Goal: Check status: Check status

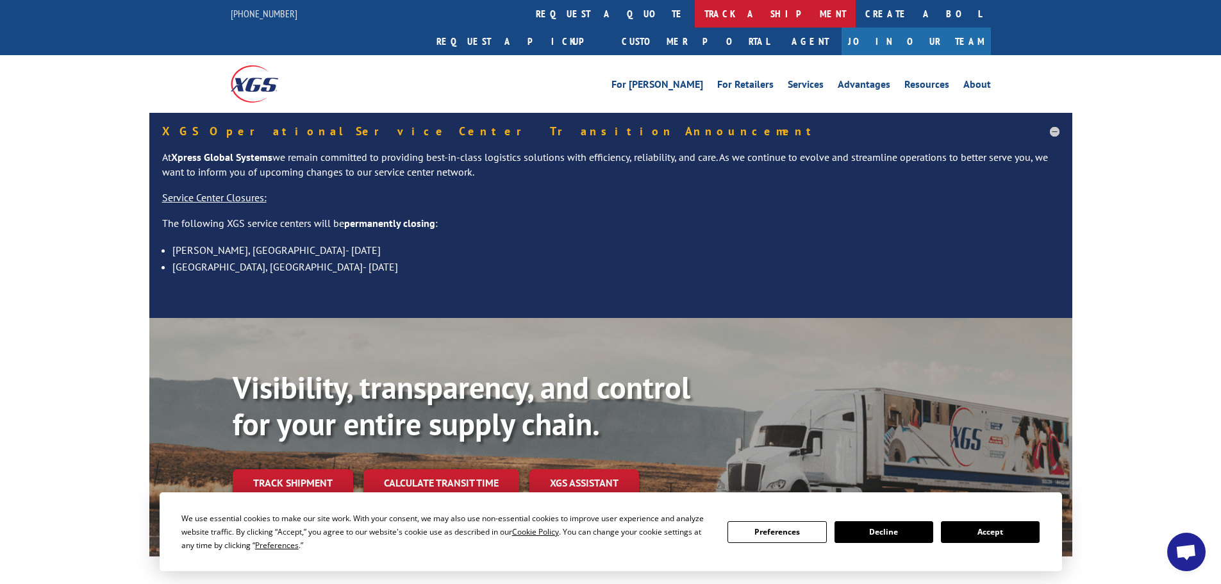
click at [695, 4] on link "track a shipment" at bounding box center [775, 14] width 161 height 28
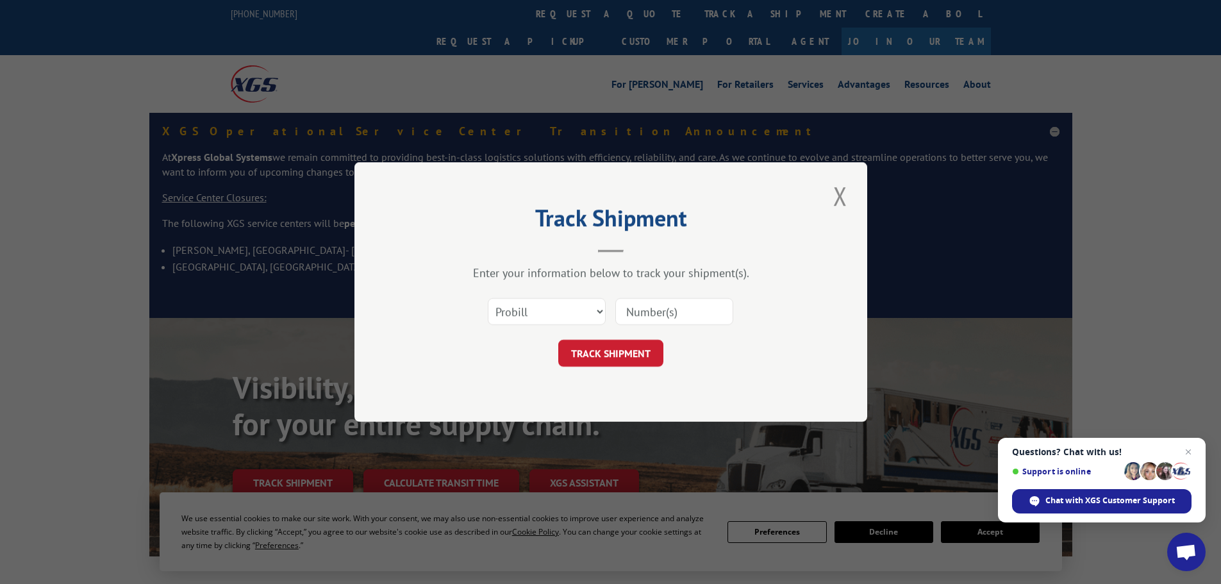
paste input "14367066"
type input "14367066"
click at [624, 354] on button "TRACK SHIPMENT" at bounding box center [610, 353] width 105 height 27
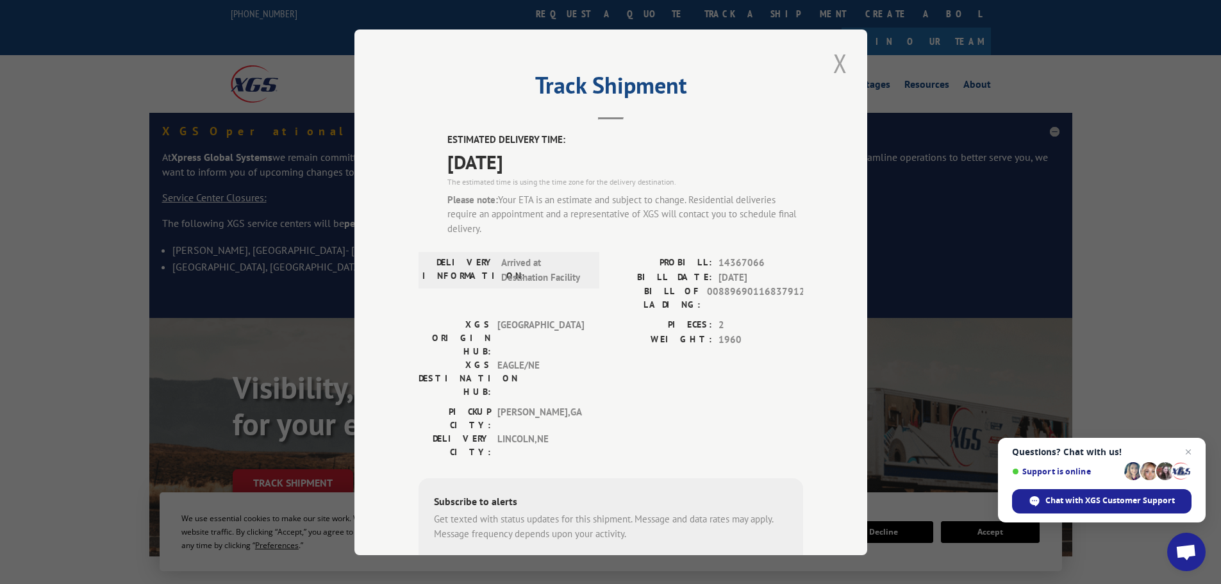
click at [836, 63] on button "Close modal" at bounding box center [840, 63] width 22 height 35
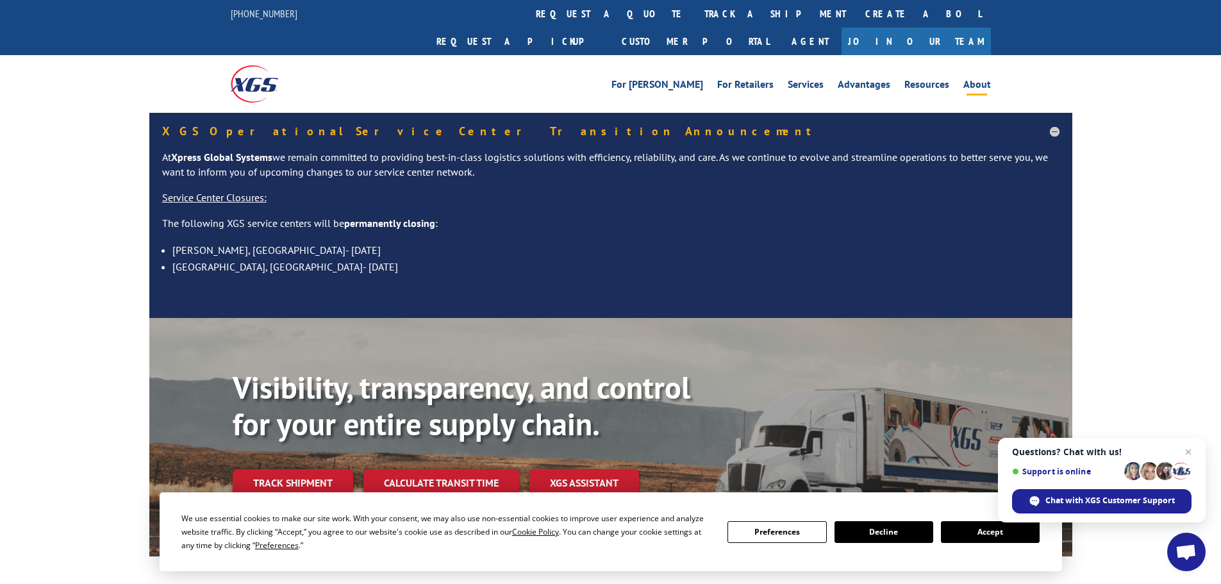
click at [985, 79] on link "About" at bounding box center [977, 86] width 28 height 14
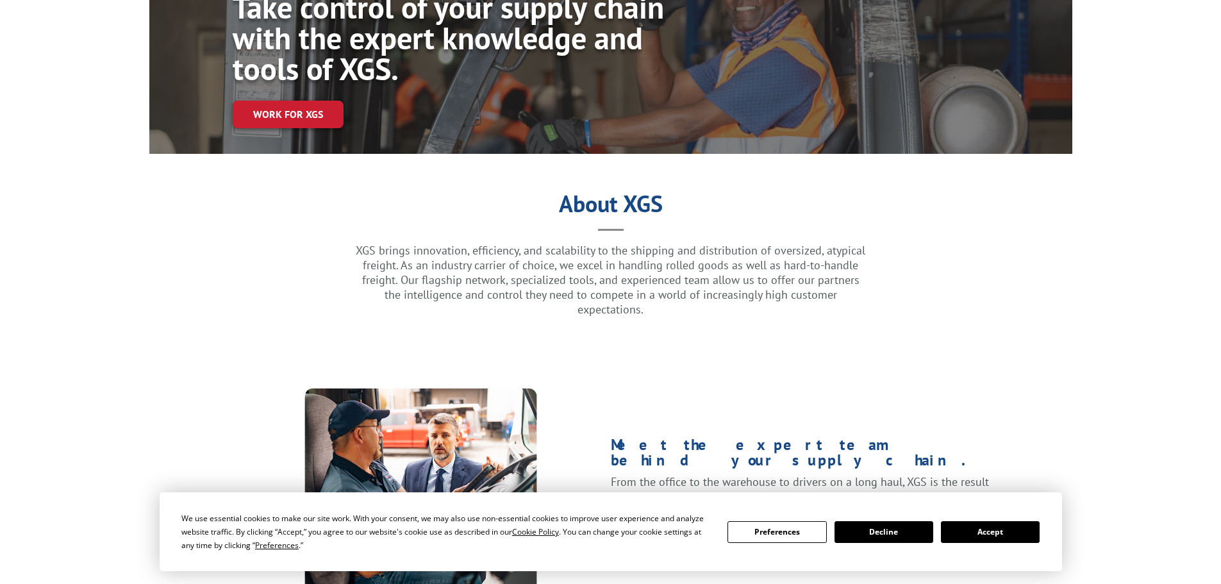
scroll to position [192, 0]
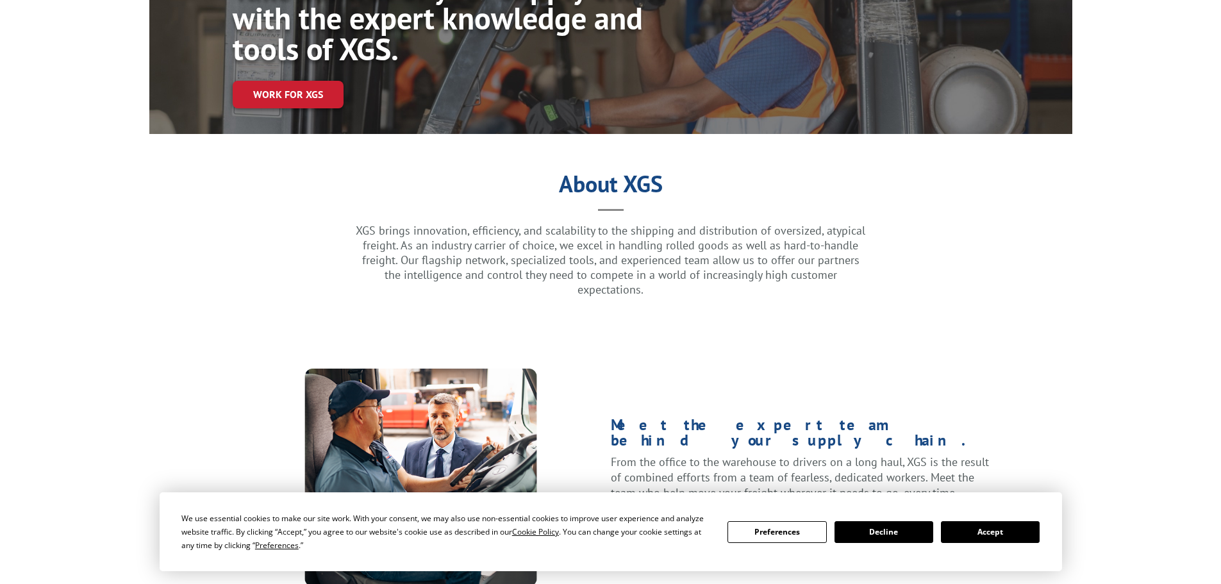
click at [979, 528] on button "Accept" at bounding box center [990, 532] width 99 height 22
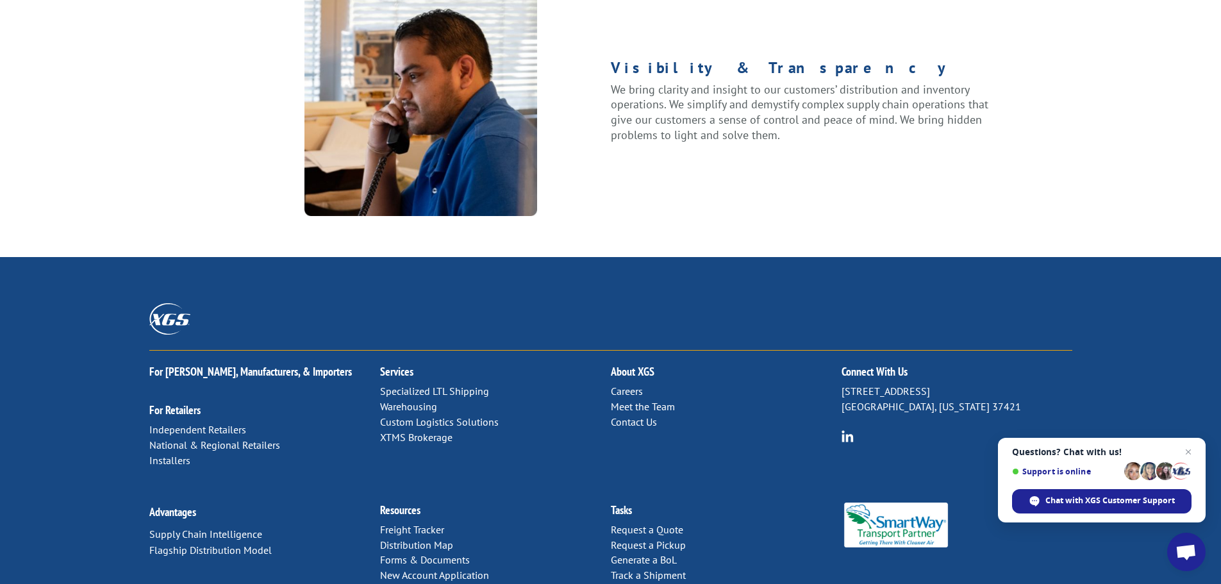
scroll to position [1651, 0]
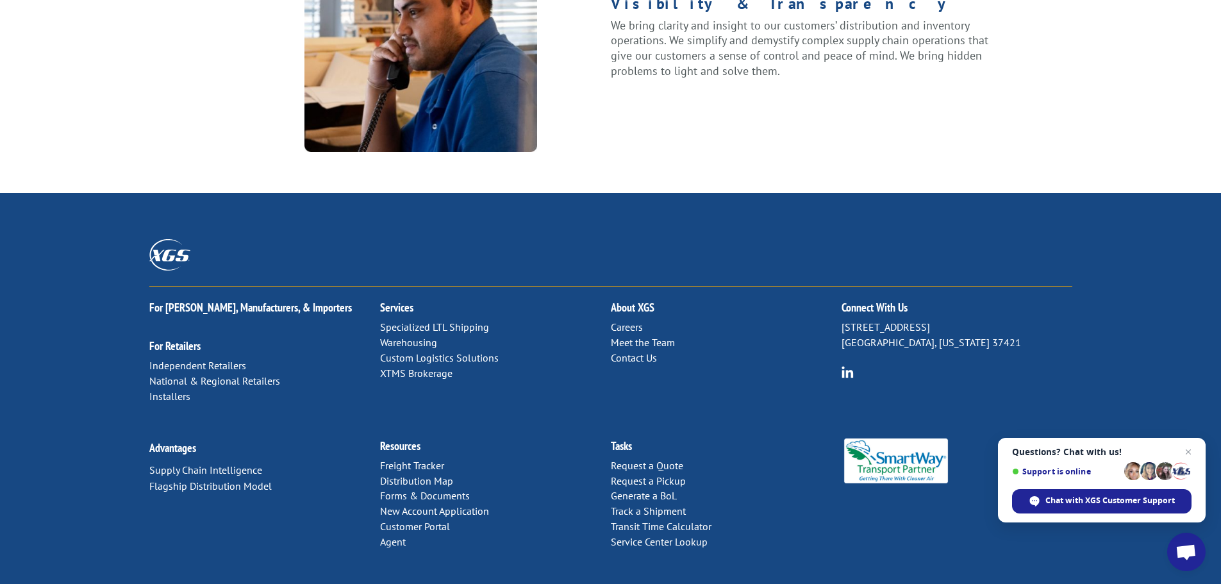
click at [427, 520] on link "Customer Portal" at bounding box center [415, 526] width 70 height 13
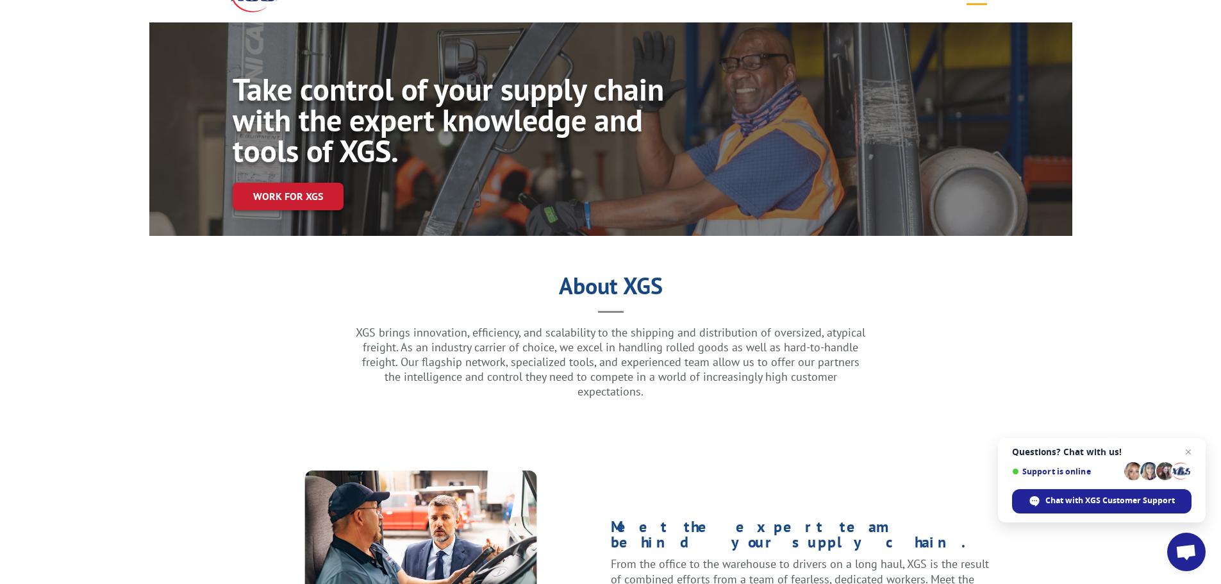
scroll to position [0, 0]
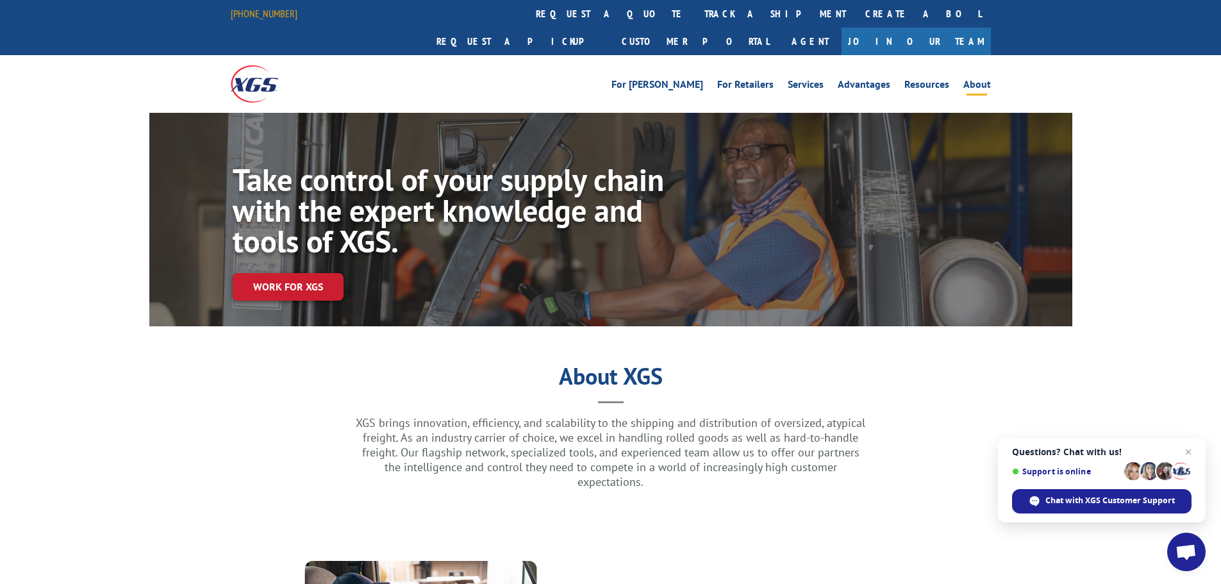
click at [233, 15] on link "[PHONE_NUMBER]" at bounding box center [264, 13] width 67 height 13
click at [695, 12] on link "track a shipment" at bounding box center [775, 14] width 161 height 28
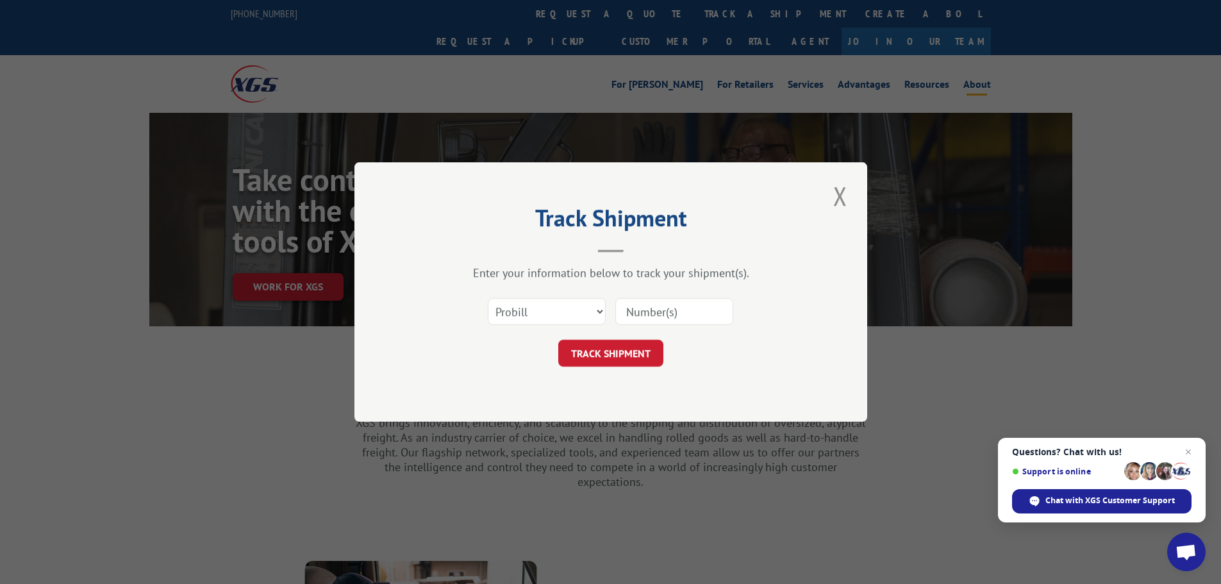
paste input "14367066"
type input "14367066"
click at [600, 351] on button "TRACK SHIPMENT" at bounding box center [610, 353] width 105 height 27
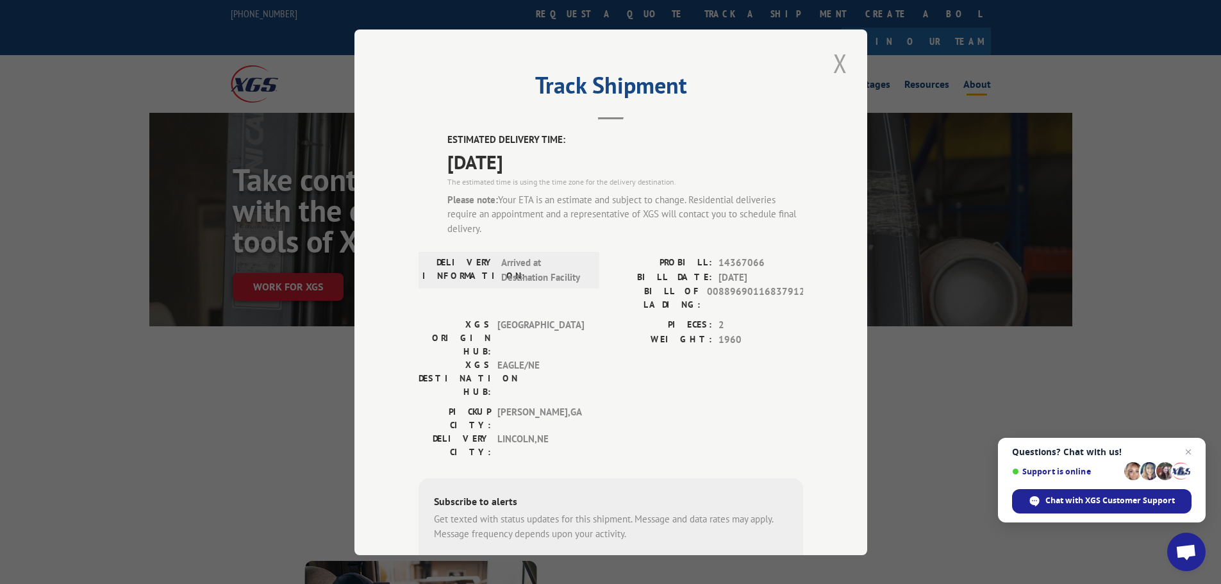
click at [833, 66] on button "Close modal" at bounding box center [840, 63] width 22 height 35
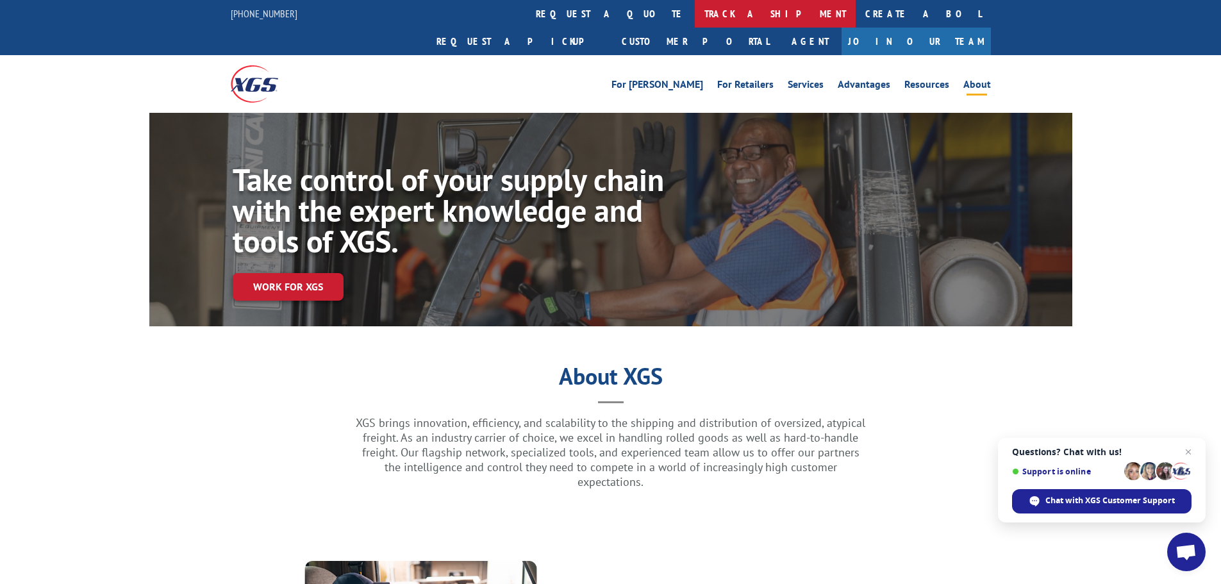
click at [695, 16] on link "track a shipment" at bounding box center [775, 14] width 161 height 28
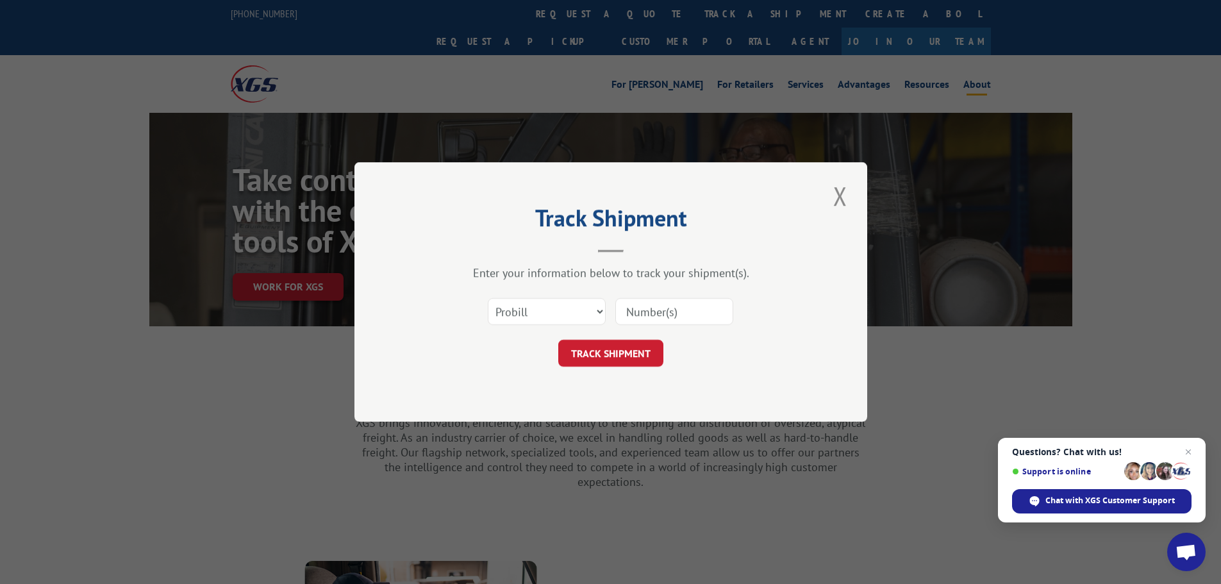
paste input "14367066"
type input "14367066"
click at [645, 346] on button "TRACK SHIPMENT" at bounding box center [610, 353] width 105 height 27
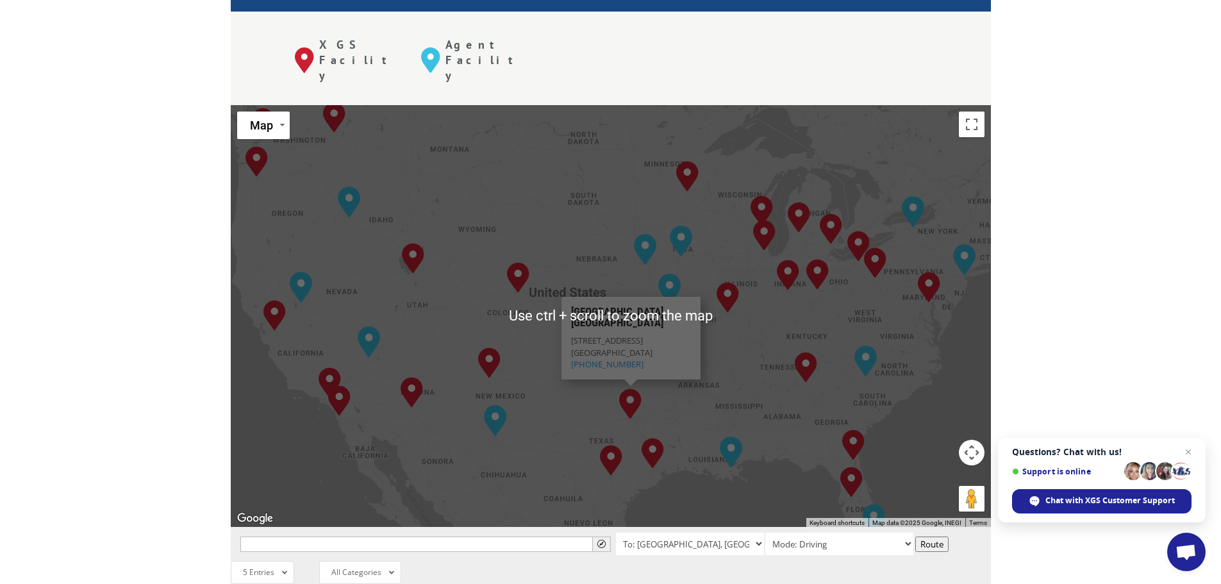
scroll to position [513, 0]
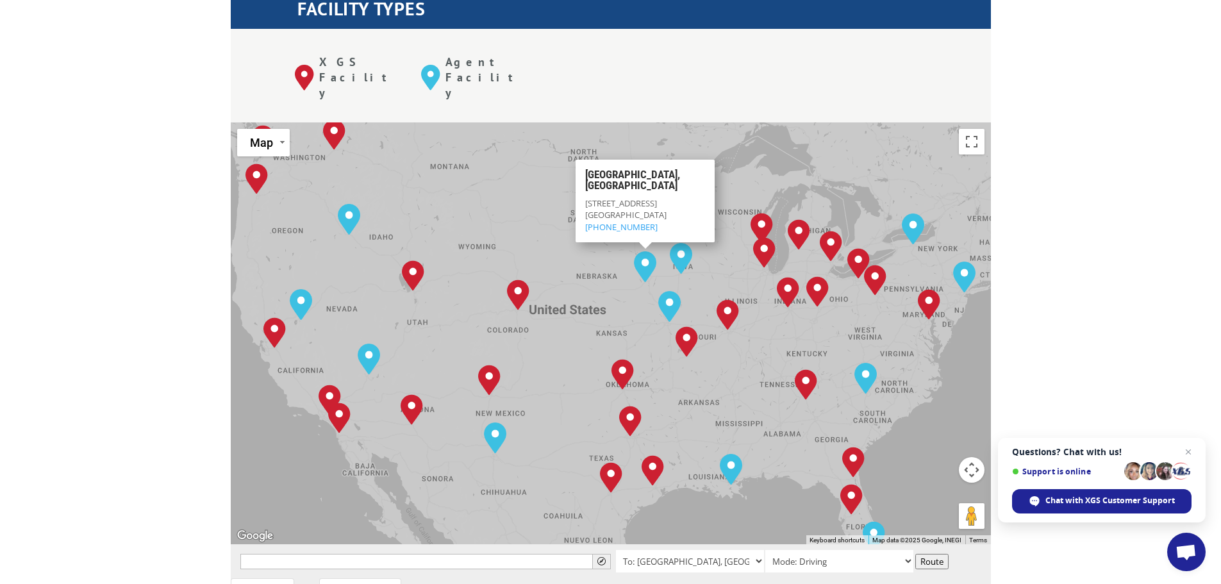
click at [640, 246] on img "Omaha, NE" at bounding box center [645, 266] width 33 height 41
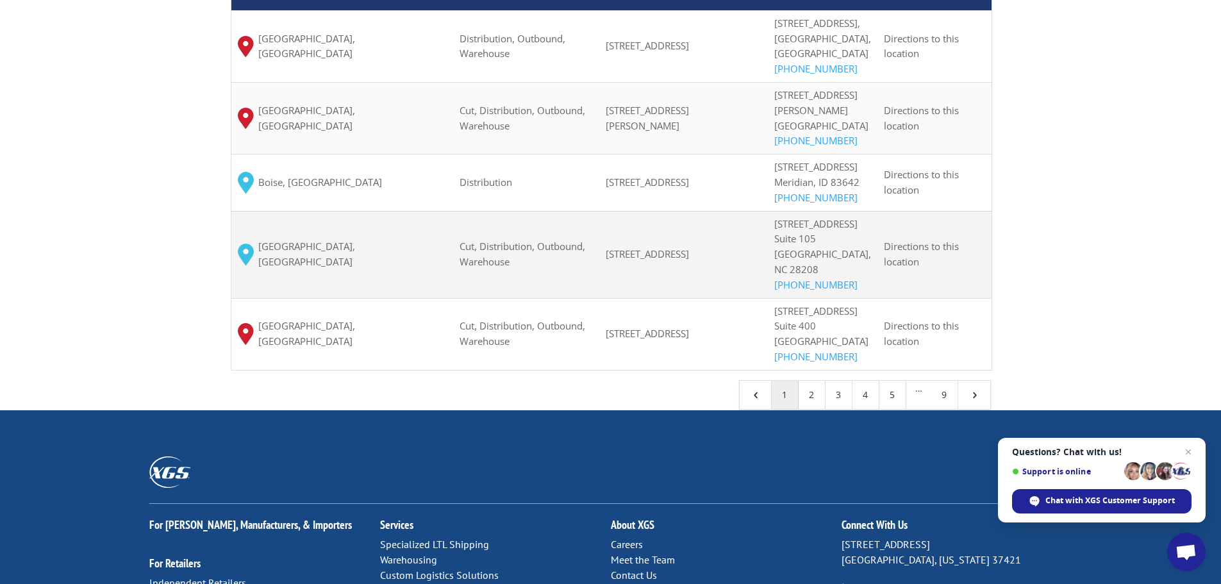
scroll to position [1282, 0]
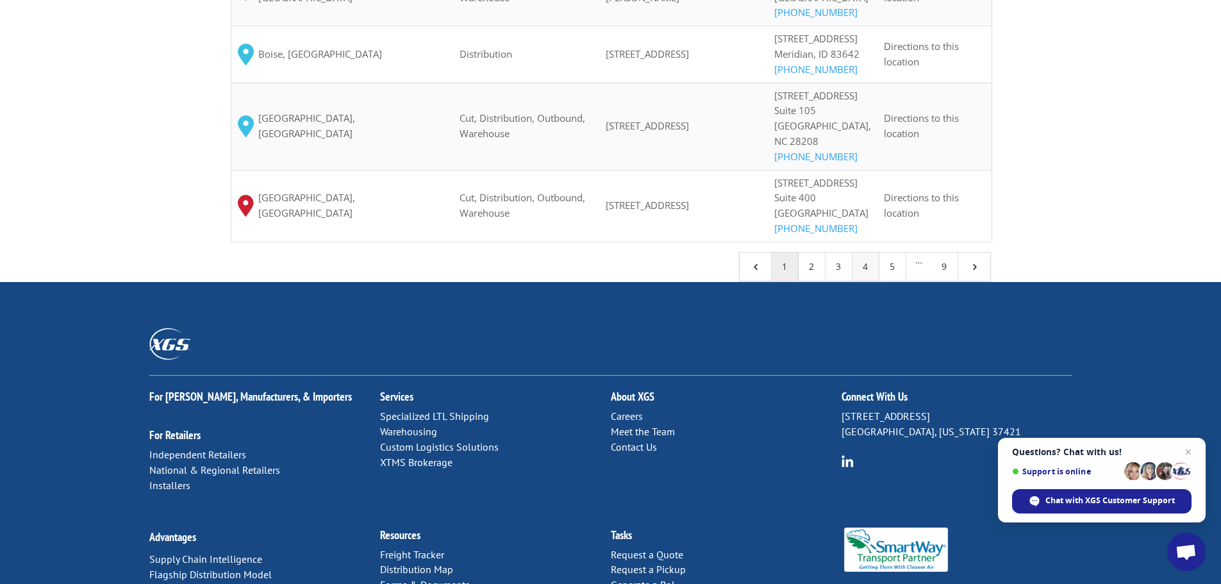
click at [865, 281] on link "4" at bounding box center [866, 267] width 27 height 28
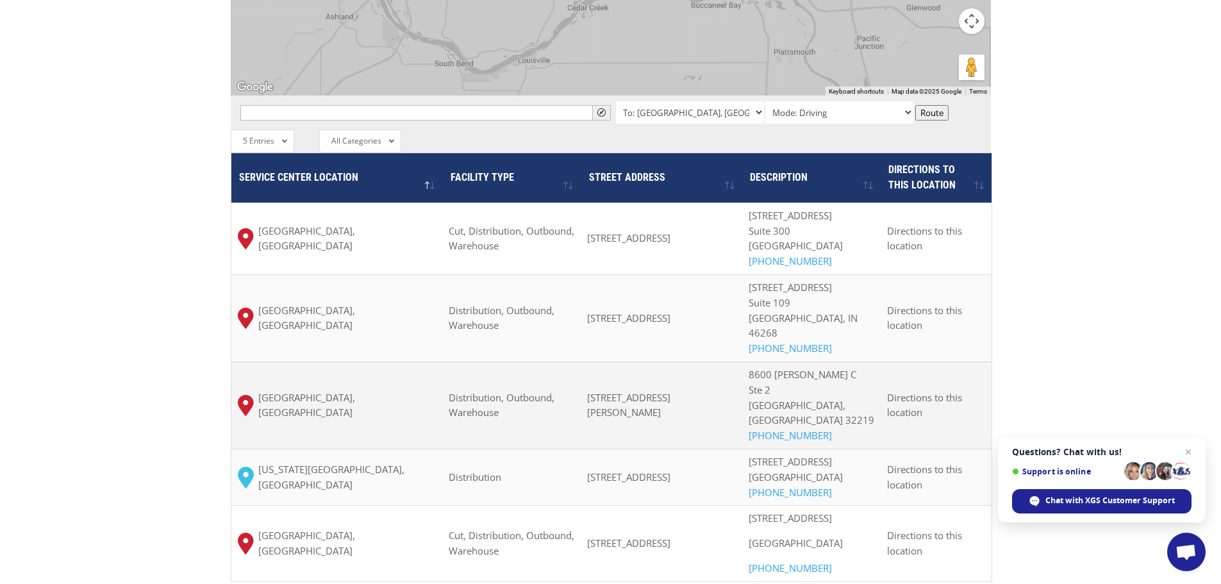
scroll to position [1090, 0]
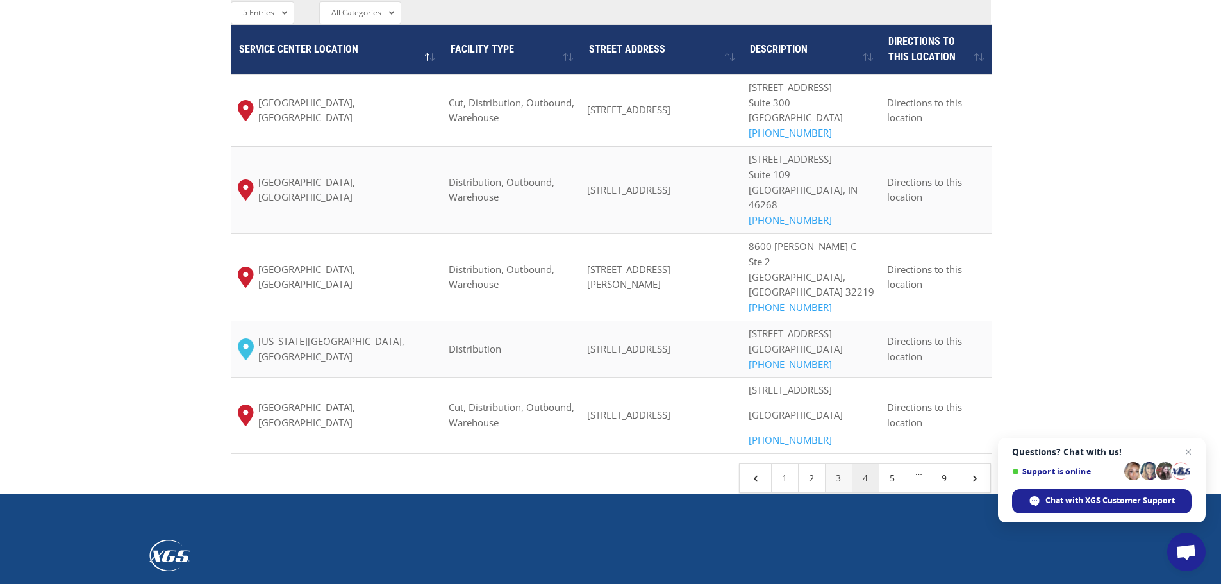
click at [838, 490] on link "3" at bounding box center [839, 478] width 27 height 28
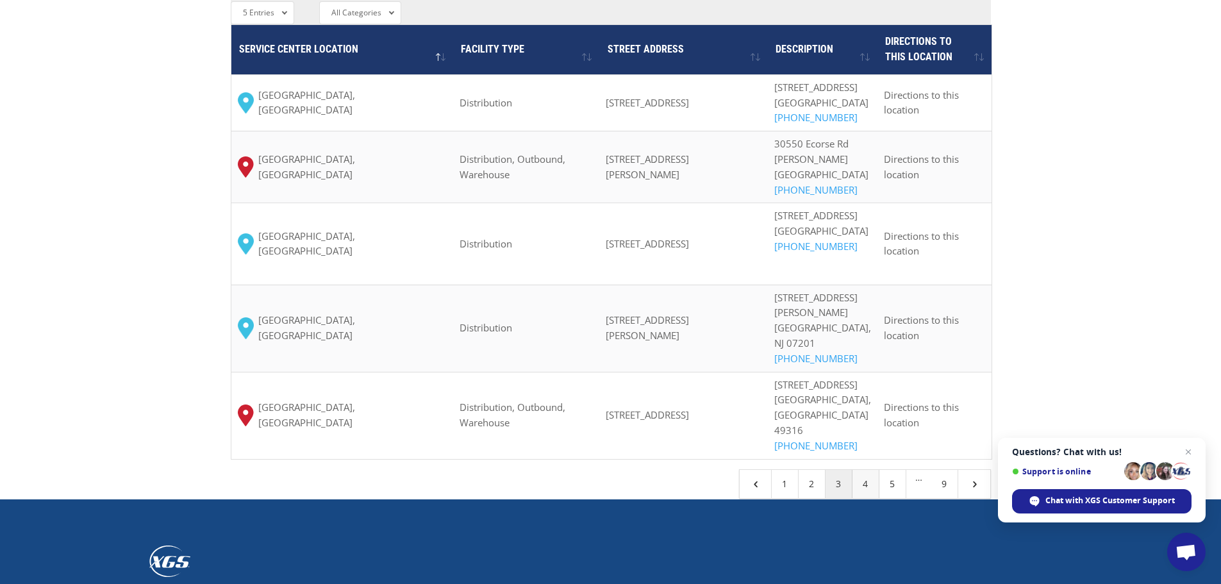
click at [865, 470] on link "4" at bounding box center [866, 484] width 27 height 28
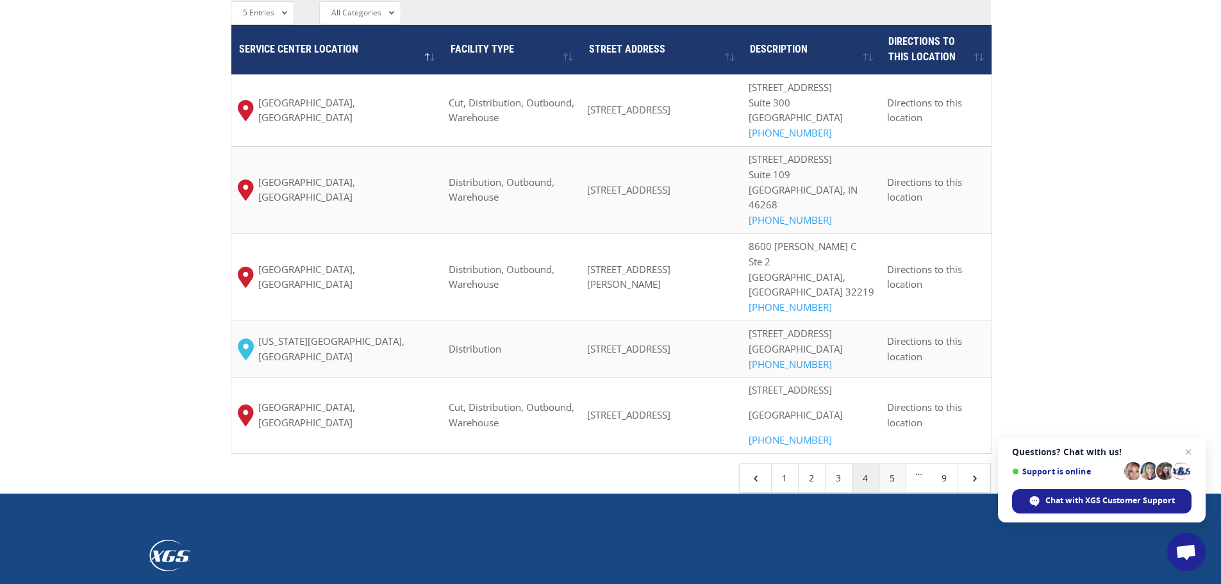
click at [887, 492] on link "5" at bounding box center [892, 478] width 27 height 28
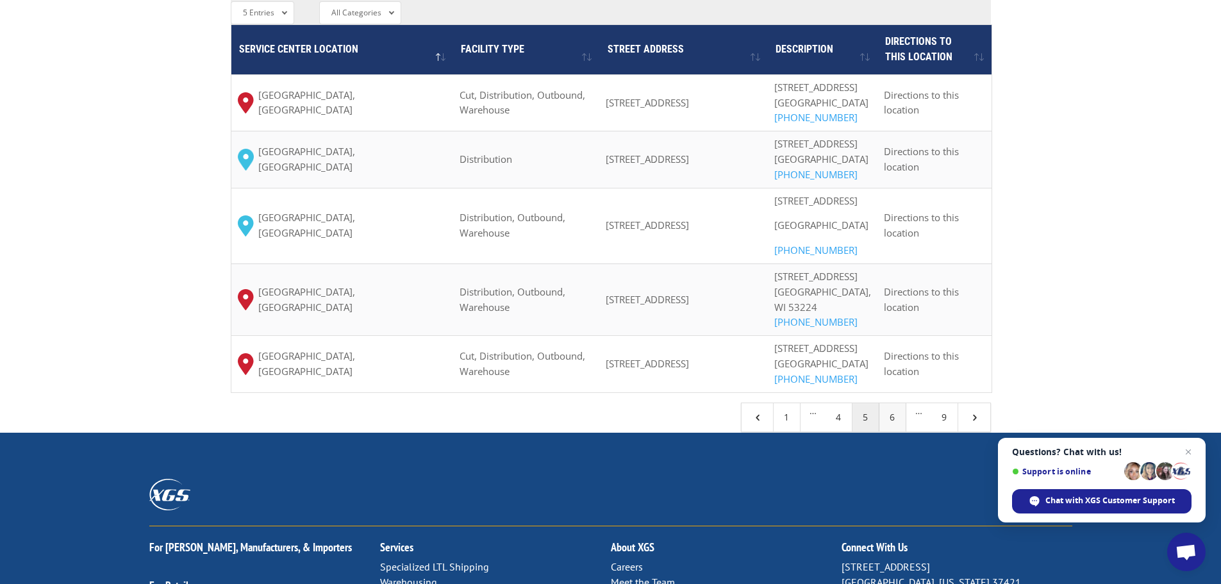
click at [885, 431] on link "6" at bounding box center [892, 417] width 27 height 28
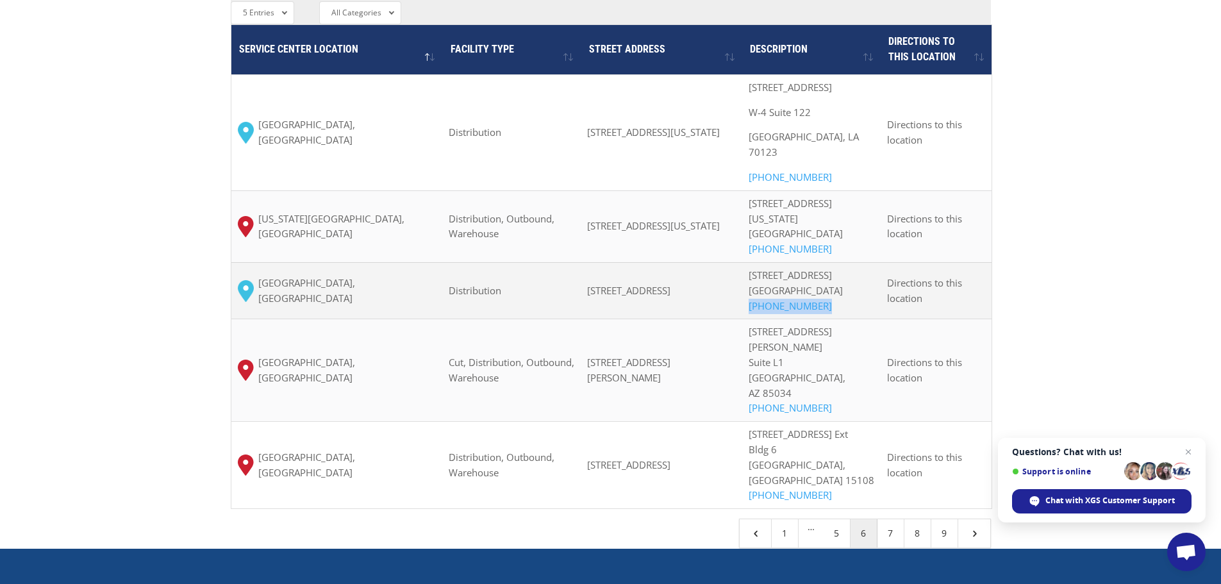
drag, startPoint x: 859, startPoint y: 256, endPoint x: 762, endPoint y: 260, distance: 97.5
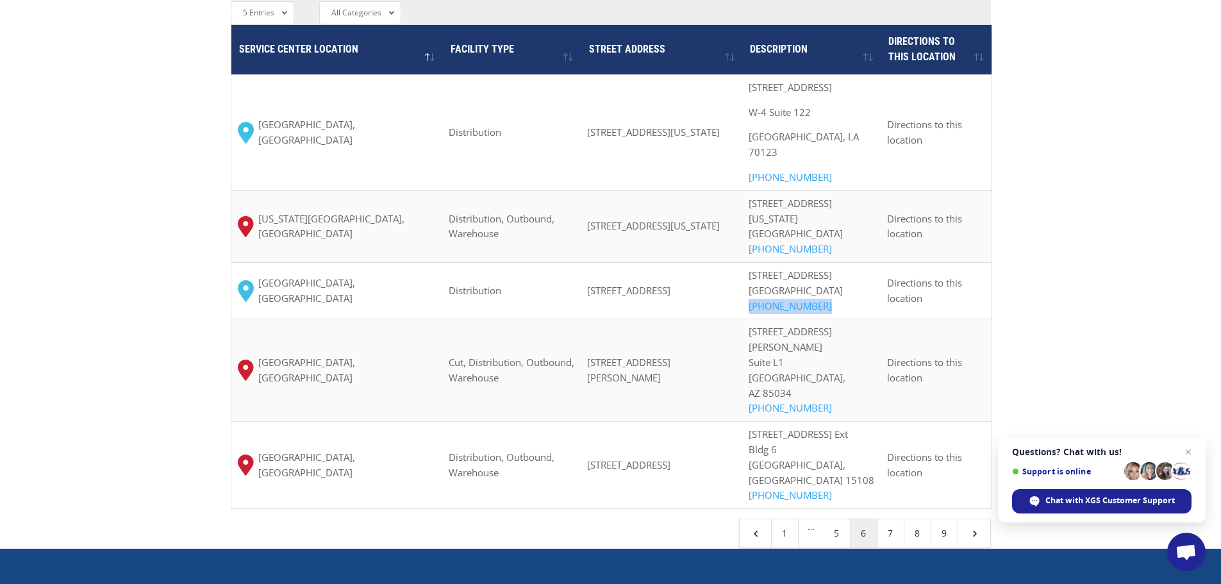
click at [787, 268] on div "[STREET_ADDRESS] (844) 947-7447" at bounding box center [812, 291] width 126 height 46
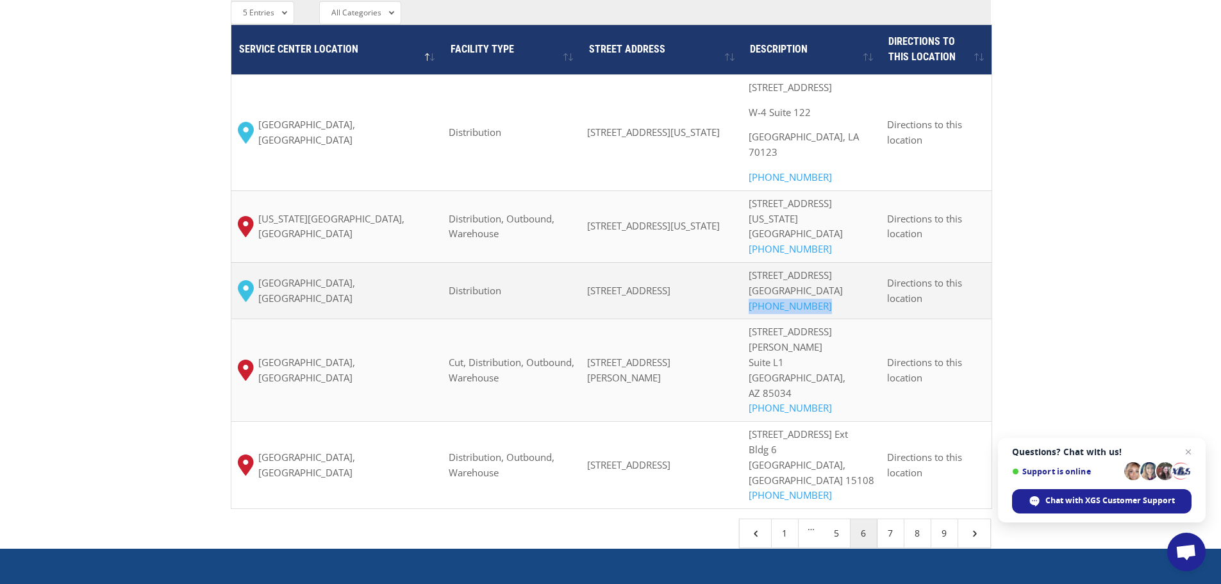
copy link "[PHONE_NUMBER]"
